Goal: Transaction & Acquisition: Purchase product/service

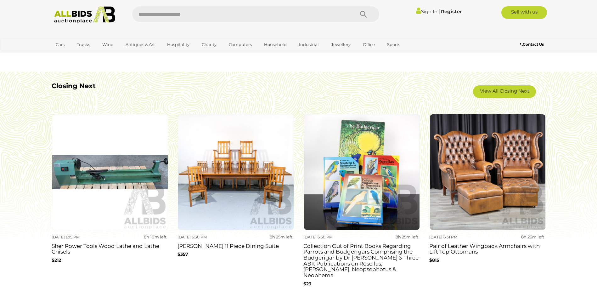
scroll to position [660, 0]
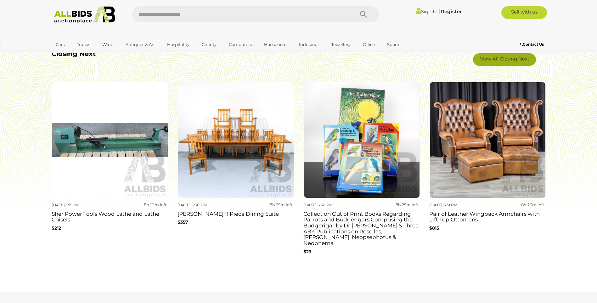
click at [500, 59] on link "View All Closing Next" at bounding box center [504, 59] width 63 height 13
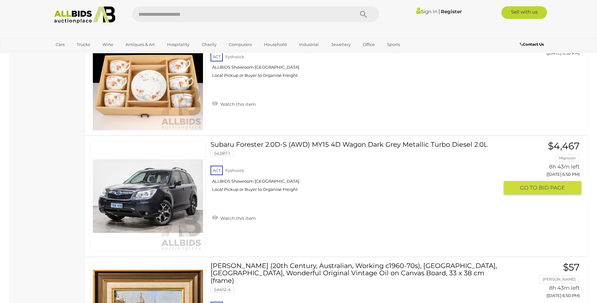
scroll to position [5410, 0]
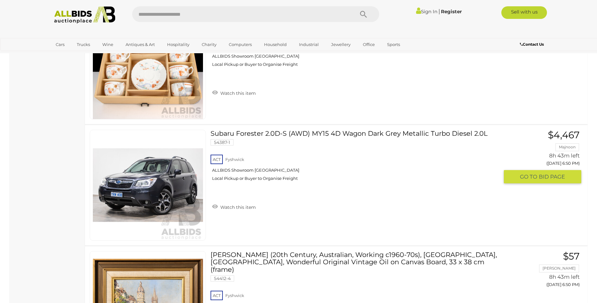
click at [276, 137] on link "Subaru Forester 2.0D-S (AWD) MY15 4D Wagon Dark Grey Metallic Turbo Diesel 2.0L…" at bounding box center [357, 158] width 284 height 56
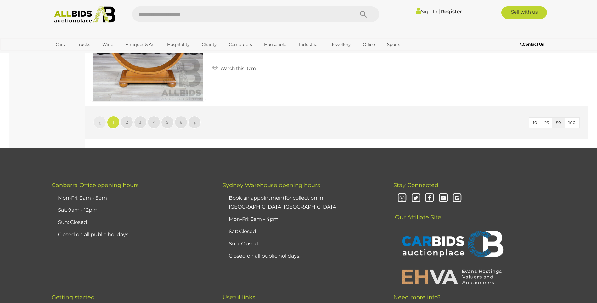
scroll to position [5944, 0]
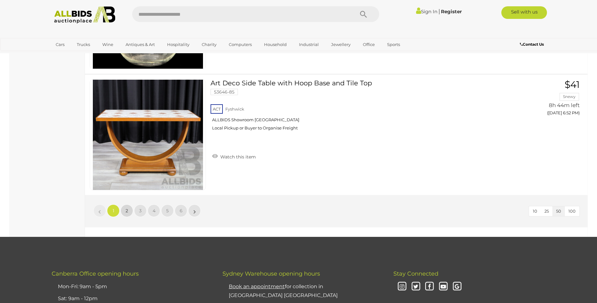
click at [129, 210] on link "2" at bounding box center [126, 210] width 13 height 13
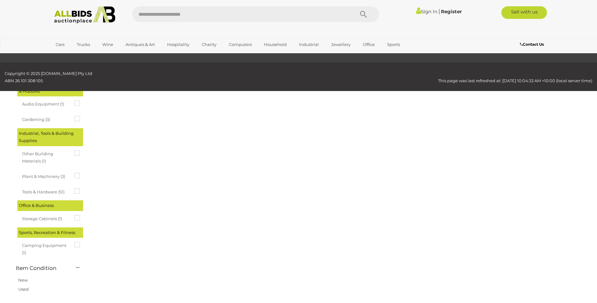
scroll to position [22, 0]
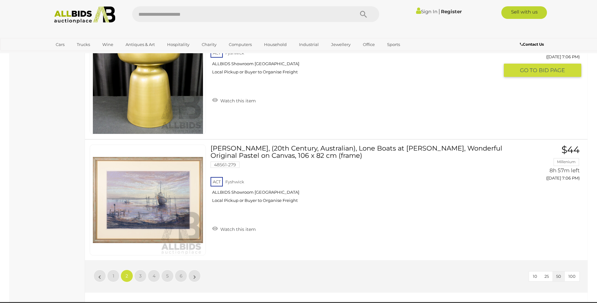
scroll to position [5903, 0]
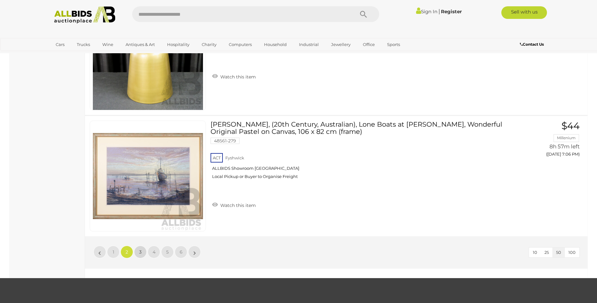
click at [143, 250] on link "3" at bounding box center [140, 251] width 13 height 13
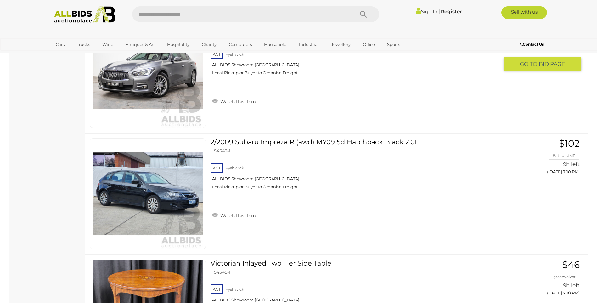
scroll to position [1406, 0]
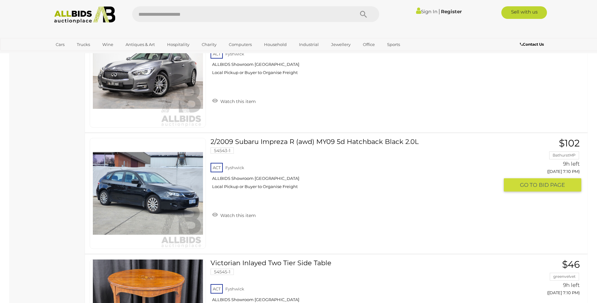
click at [281, 143] on link "2/2009 Subaru Impreza R (awd) MY09 5d Hatchback Black 2.0L 54543-1 ACT [GEOGRAP…" at bounding box center [357, 166] width 284 height 56
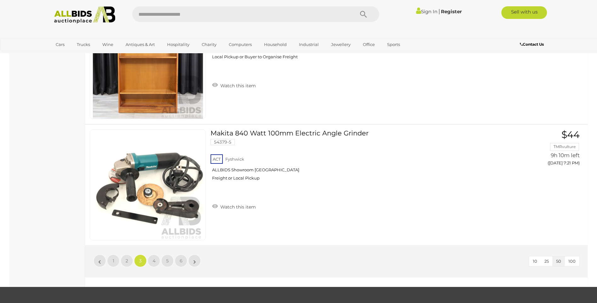
scroll to position [5903, 0]
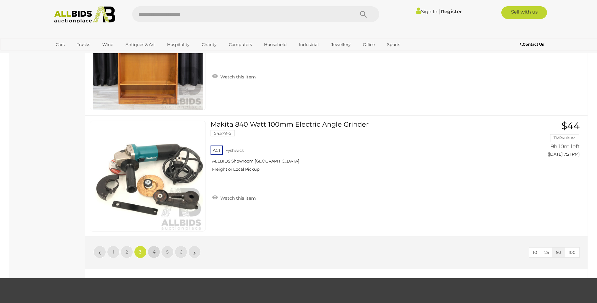
click at [155, 254] on span "4" at bounding box center [154, 252] width 3 height 6
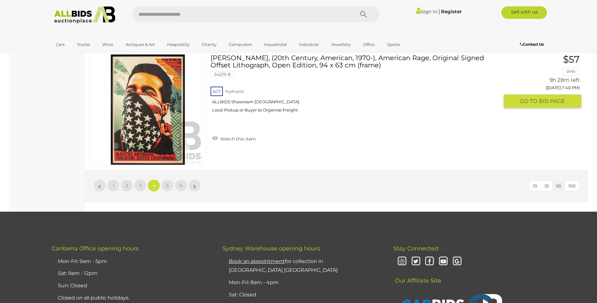
scroll to position [5998, 0]
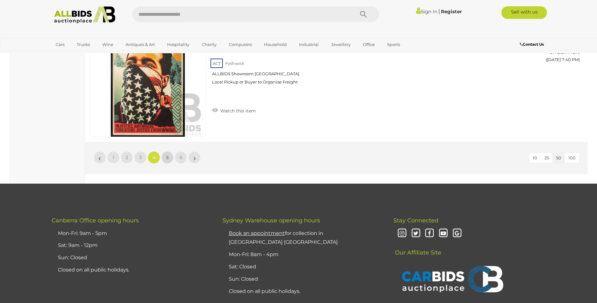
click at [169, 158] on link "5" at bounding box center [167, 157] width 13 height 13
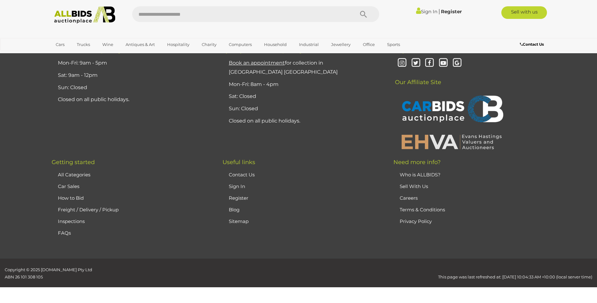
scroll to position [22, 0]
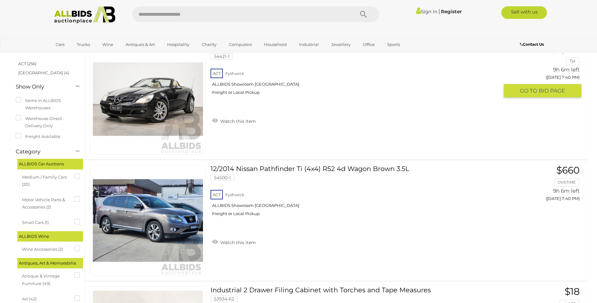
scroll to position [85, 0]
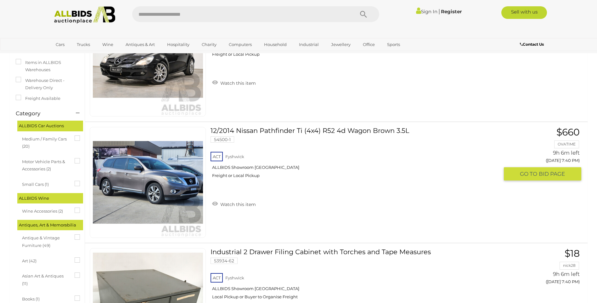
click at [241, 136] on link "12/2014 Nissan Pathfinder Ti (4x4) R52 4d Wagon Brown 3.5L 54500-1 ACT Fyshwick" at bounding box center [357, 155] width 284 height 56
